Goal: Check status

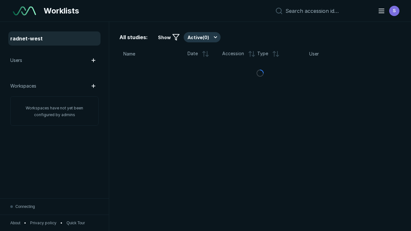
scroll to position [1752, 2672]
